Goal: Information Seeking & Learning: Learn about a topic

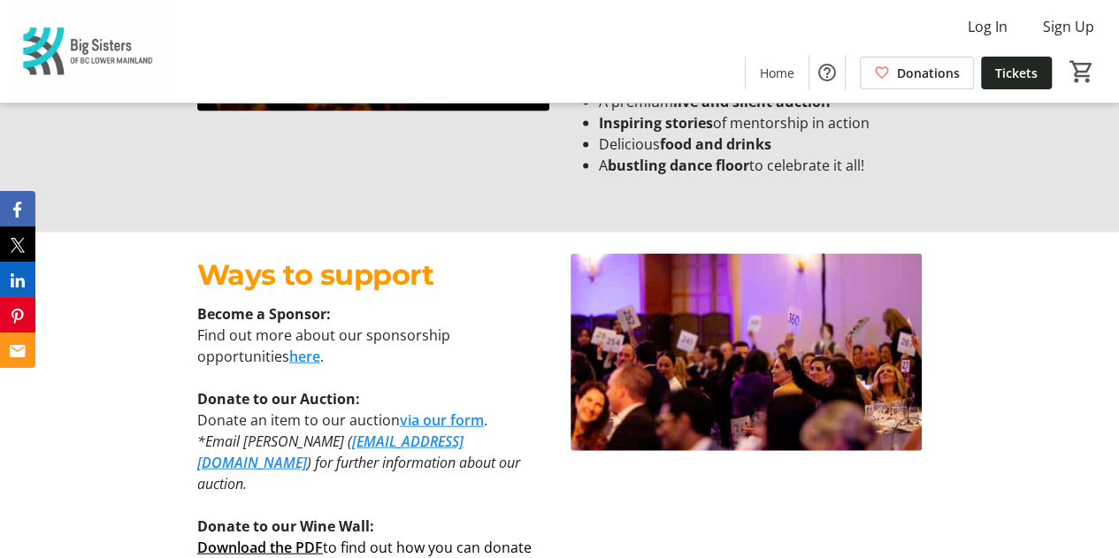
scroll to position [1768, 0]
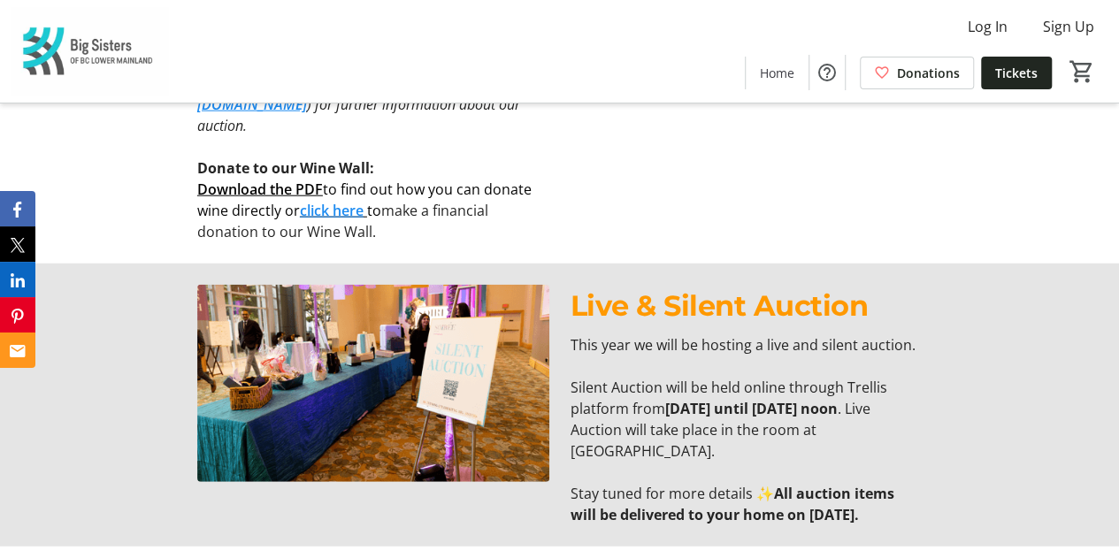
scroll to position [2204, 0]
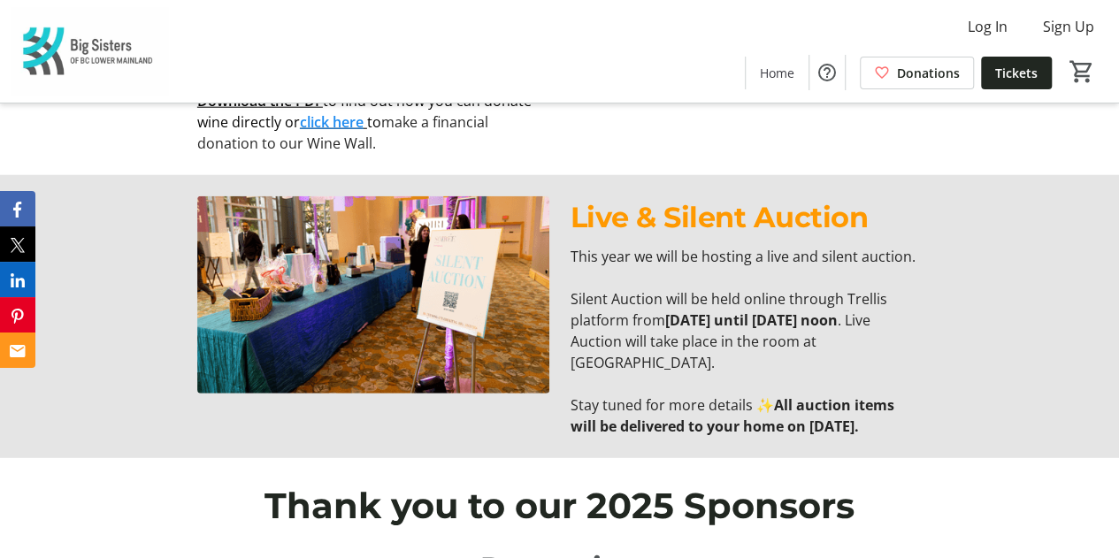
click at [645, 288] on p "Silent Auction will be held online through Trellis platform from October 10th u…" at bounding box center [746, 330] width 352 height 85
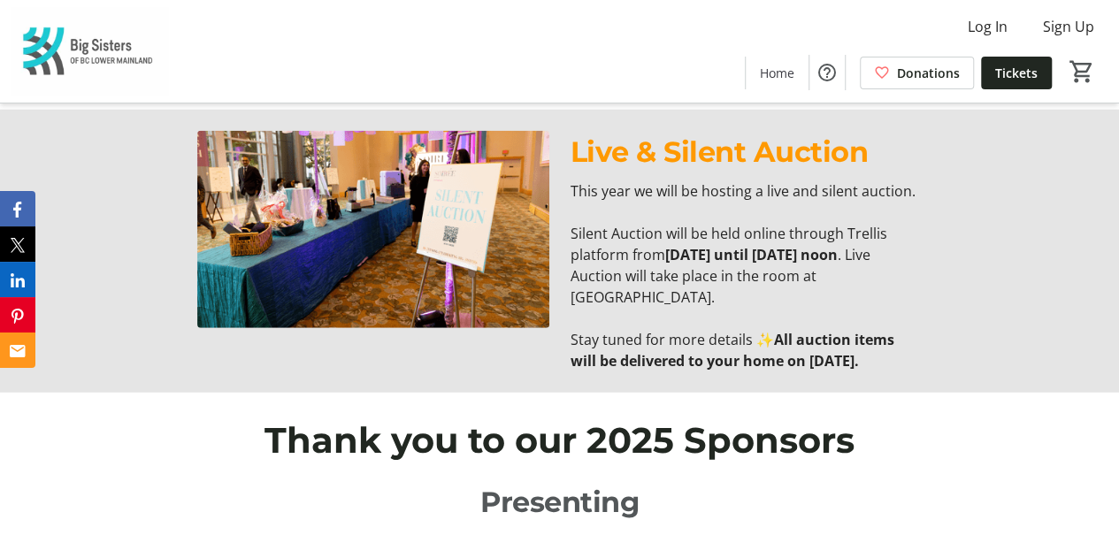
scroll to position [2381, 0]
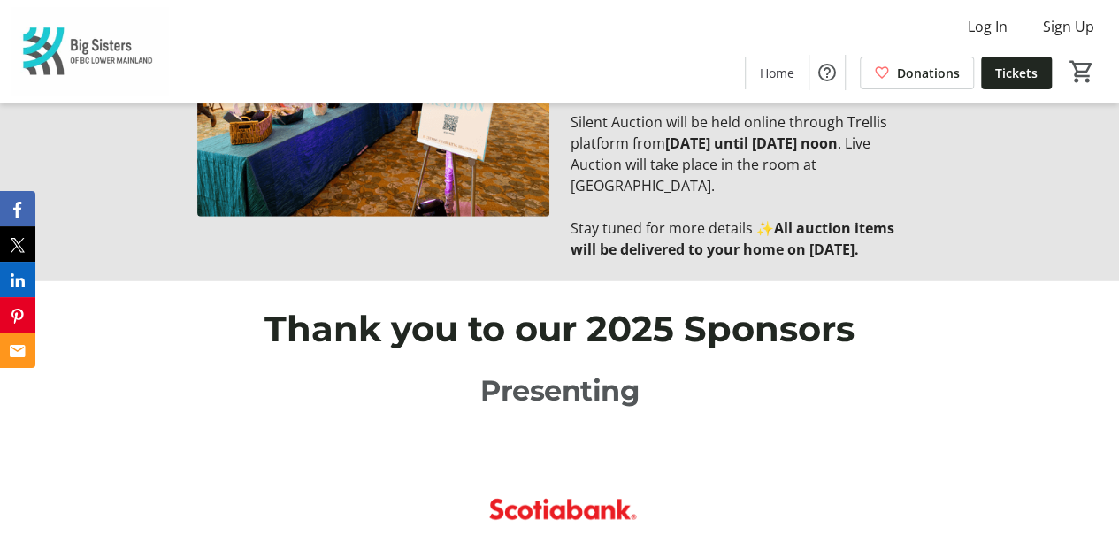
click at [617, 218] on strong "All auction items will be delivered to your home on [DATE]." at bounding box center [732, 238] width 324 height 41
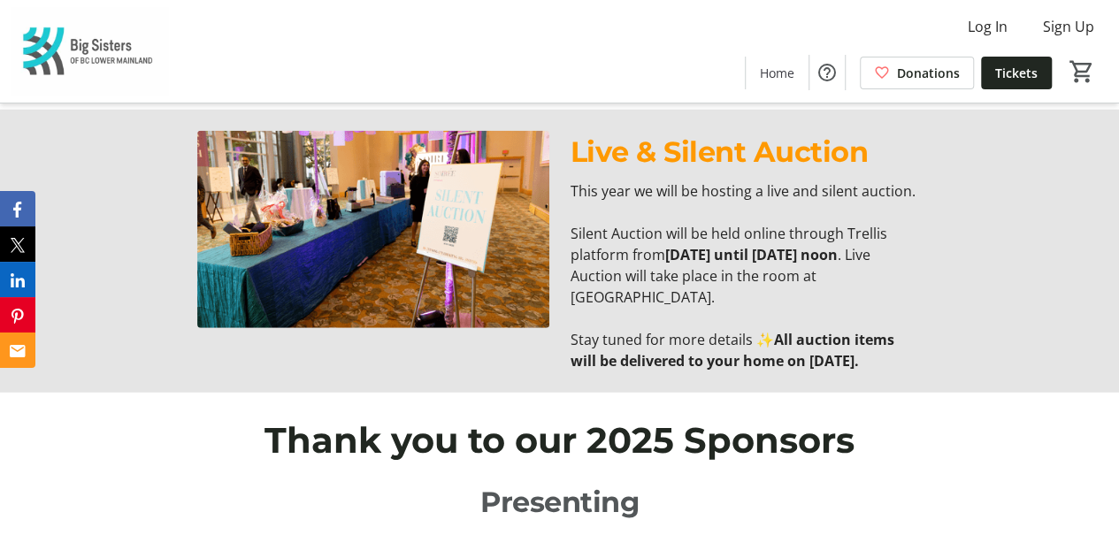
scroll to position [2204, 0]
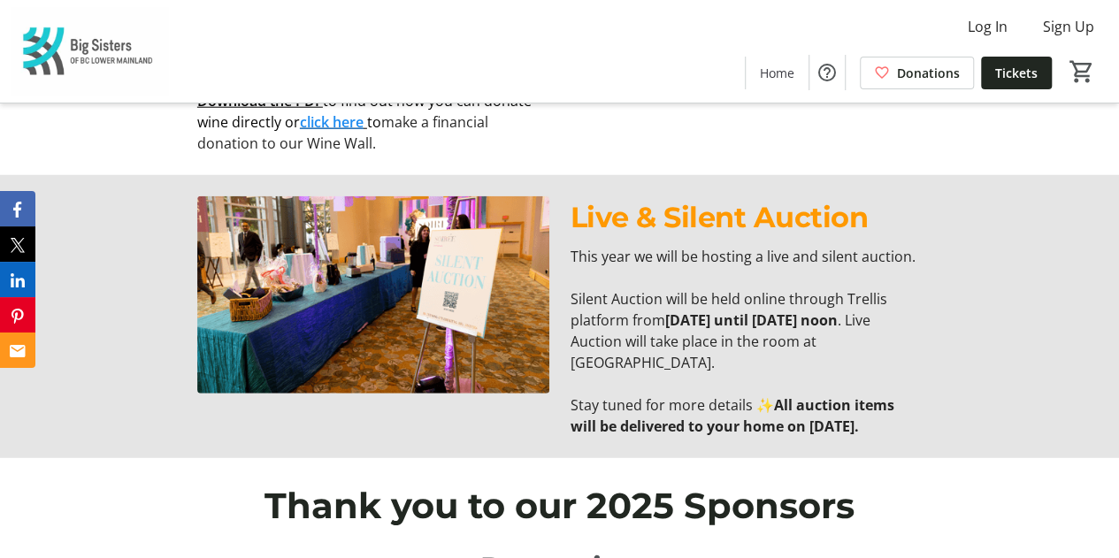
click at [665, 310] on strong "[DATE] until [DATE] noon" at bounding box center [751, 319] width 172 height 19
drag, startPoint x: 672, startPoint y: 275, endPoint x: 836, endPoint y: 284, distance: 164.7
click at [836, 310] on strong "[DATE] until [DATE] noon" at bounding box center [751, 319] width 172 height 19
